Goal: Find specific page/section: Find specific page/section

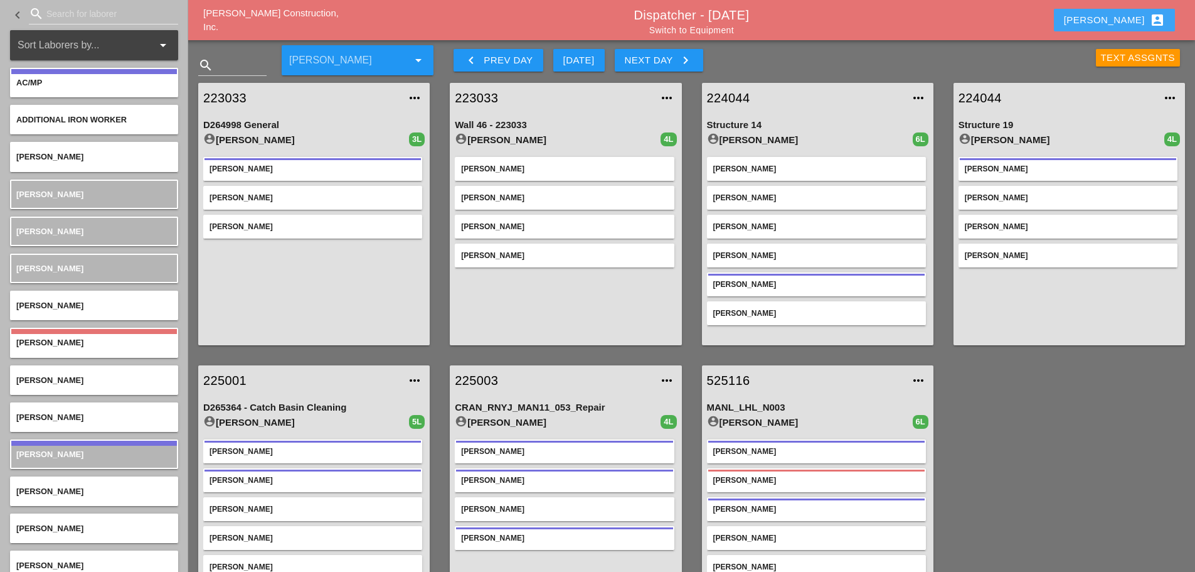
click at [894, 29] on button "[PERSON_NAME] account_box" at bounding box center [1114, 20] width 121 height 23
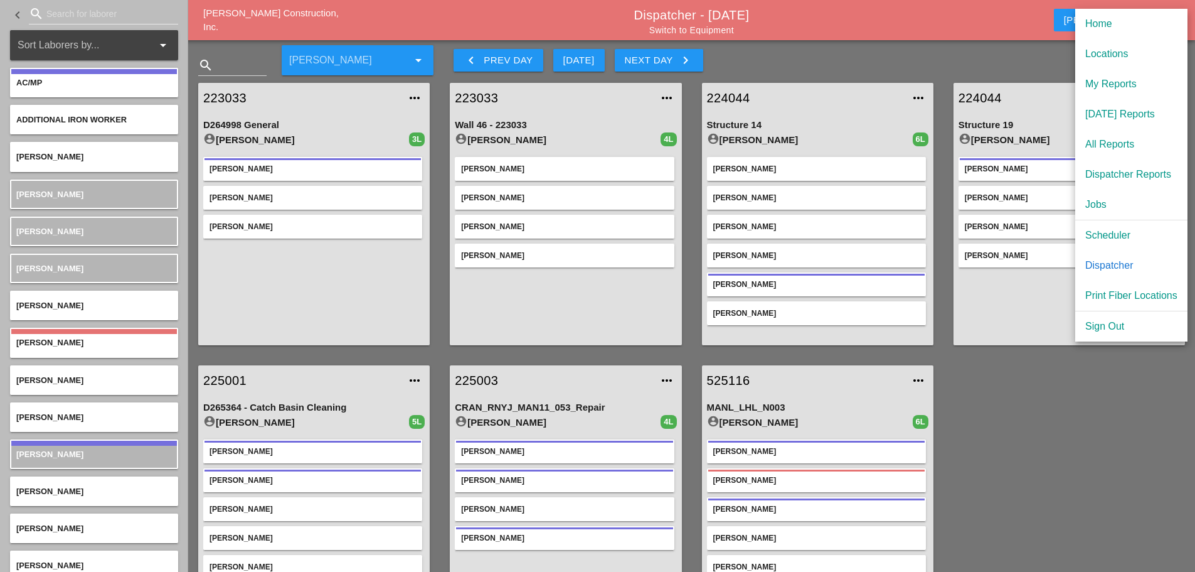
click at [894, 117] on div "[DATE] Reports" at bounding box center [1132, 114] width 92 height 15
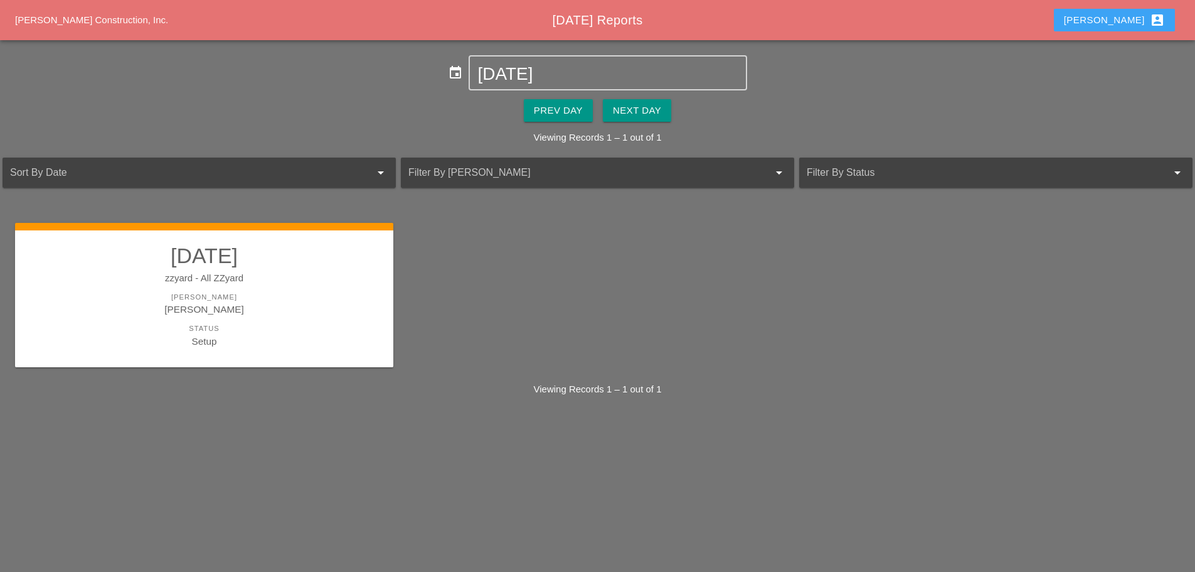
click at [894, 17] on button "[PERSON_NAME] account_box" at bounding box center [1114, 20] width 121 height 23
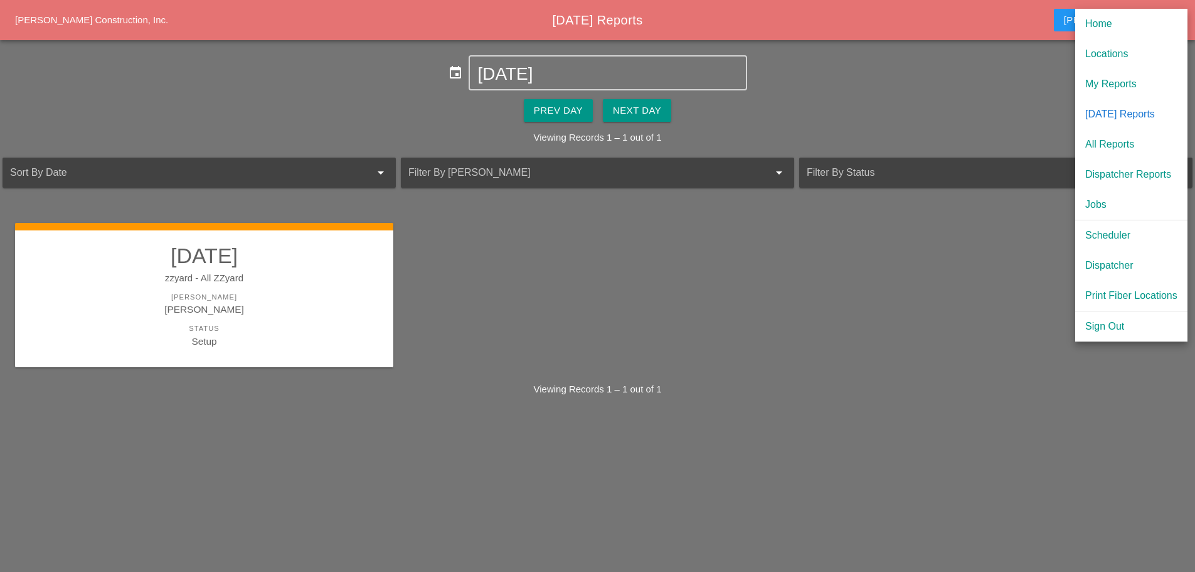
click at [894, 228] on div "Scheduler" at bounding box center [1132, 235] width 92 height 15
